Goal: Task Accomplishment & Management: Use online tool/utility

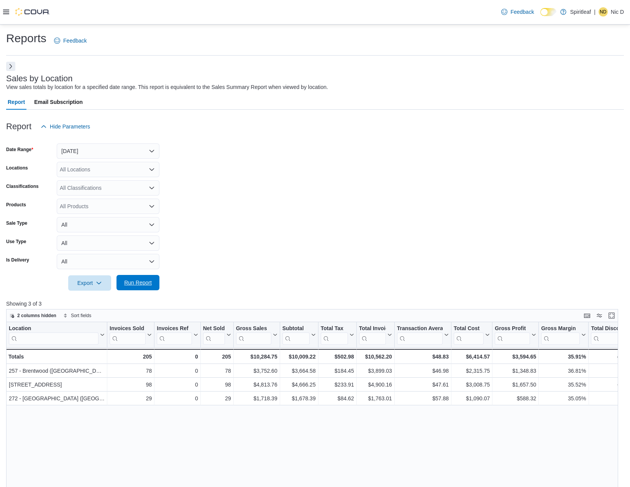
click at [139, 277] on span "Run Report" at bounding box center [138, 282] width 34 height 15
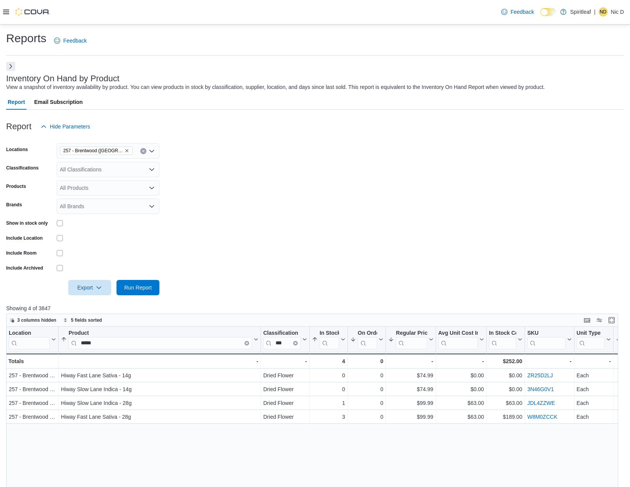
scroll to position [222, 0]
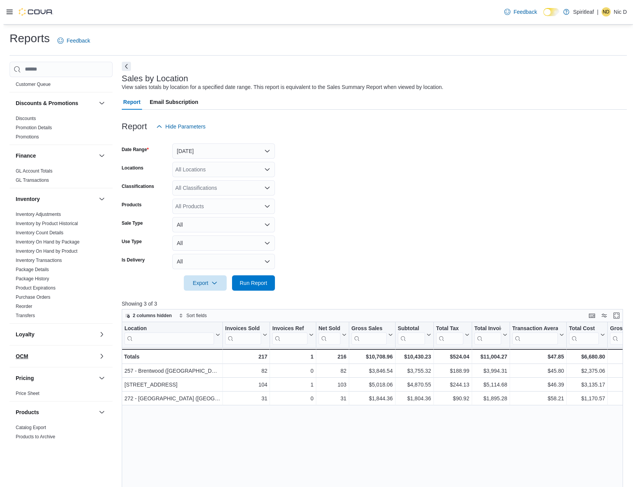
scroll to position [345, 0]
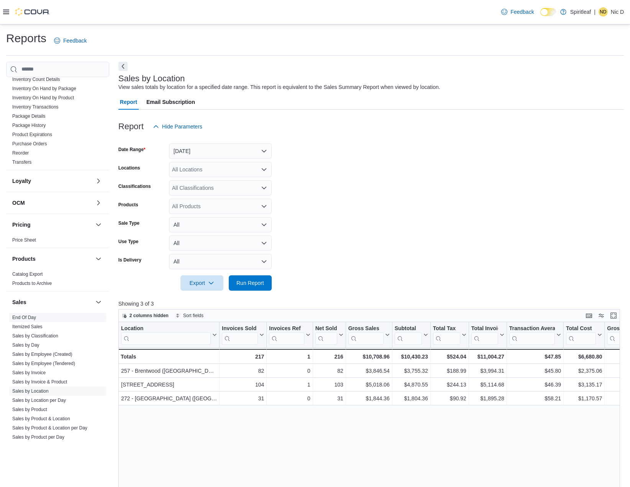
click at [29, 315] on link "End Of Day" at bounding box center [24, 317] width 24 height 5
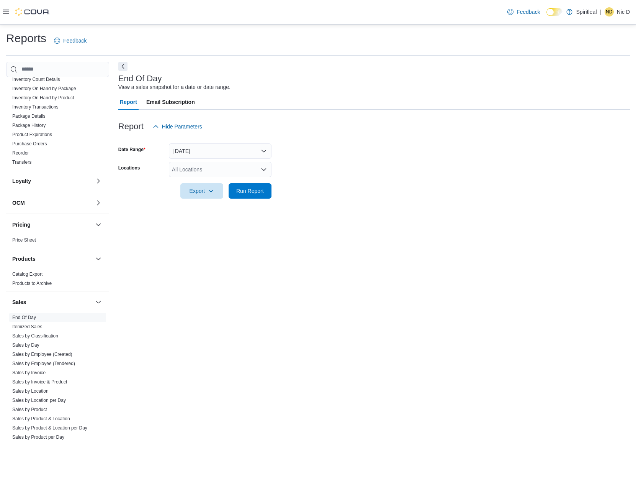
click at [191, 173] on div "All Locations" at bounding box center [220, 169] width 103 height 15
type input "***"
click at [215, 185] on span "257 - Brentwood ([GEOGRAPHIC_DATA])" at bounding box center [247, 183] width 100 height 8
click at [275, 200] on div at bounding box center [374, 202] width 512 height 9
click at [263, 195] on span "Run Report" at bounding box center [250, 190] width 34 height 15
